Goal: Task Accomplishment & Management: Complete application form

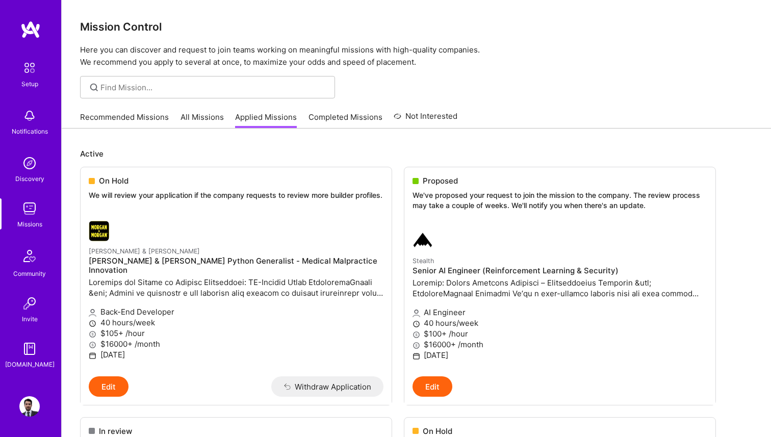
click at [201, 120] on link "All Missions" at bounding box center [201, 120] width 43 height 17
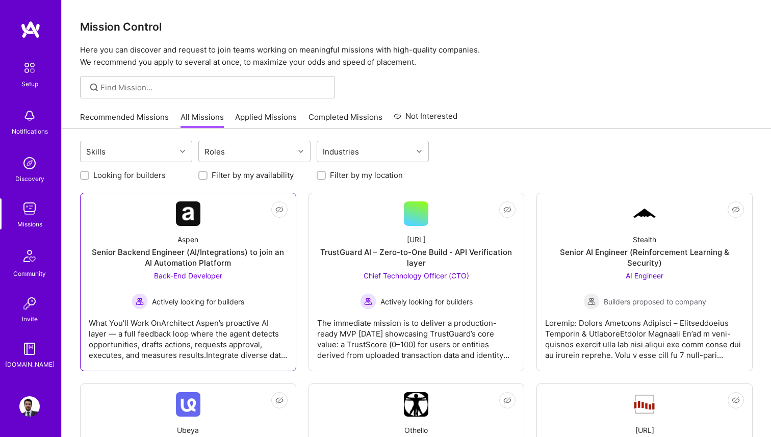
click at [236, 305] on span "Actively looking for builders" at bounding box center [198, 301] width 92 height 11
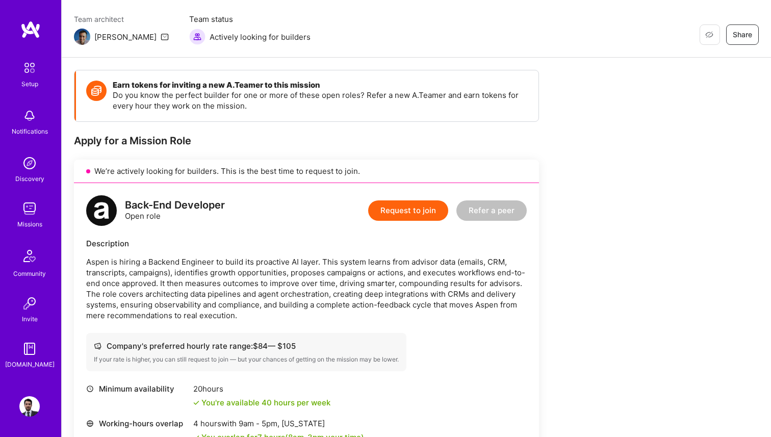
scroll to position [59, 0]
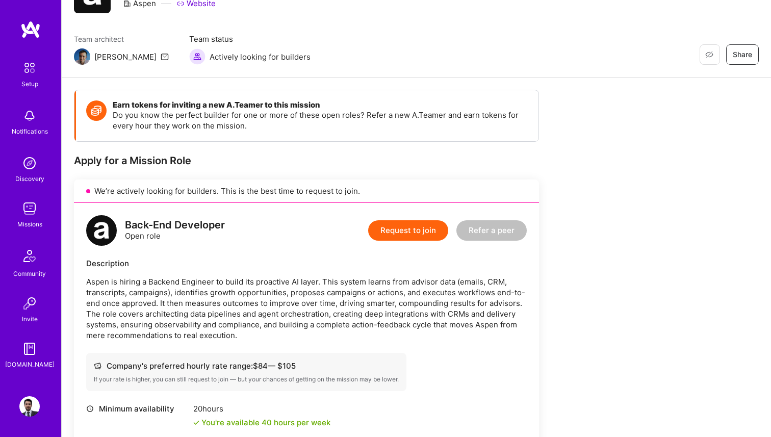
click at [418, 239] on button "Request to join" at bounding box center [408, 230] width 80 height 20
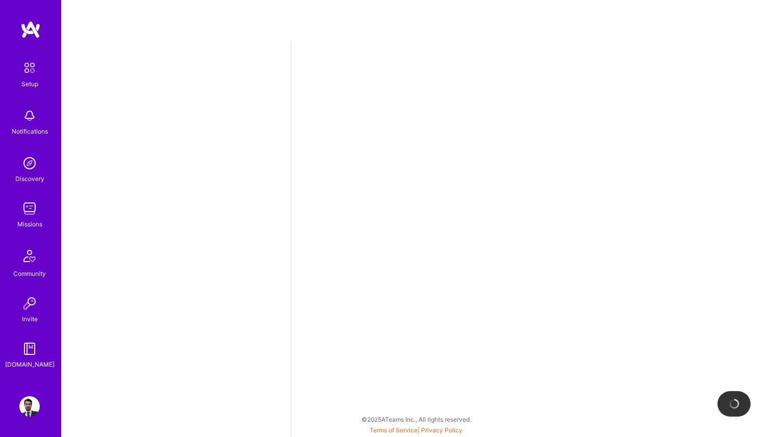
select select "MX"
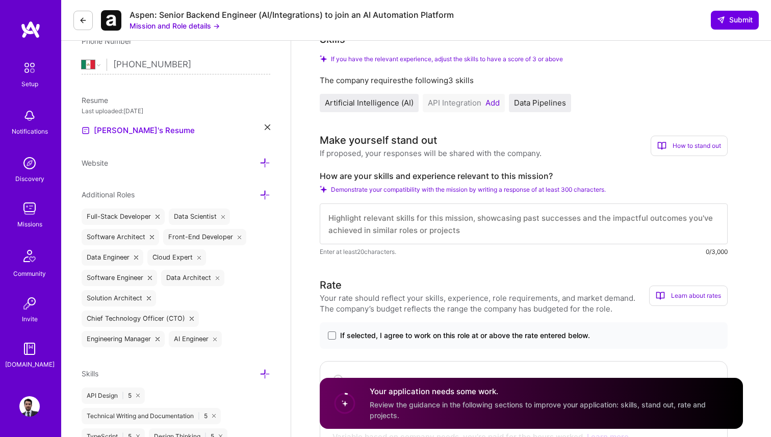
scroll to position [219, 0]
